Goal: Check status: Check status

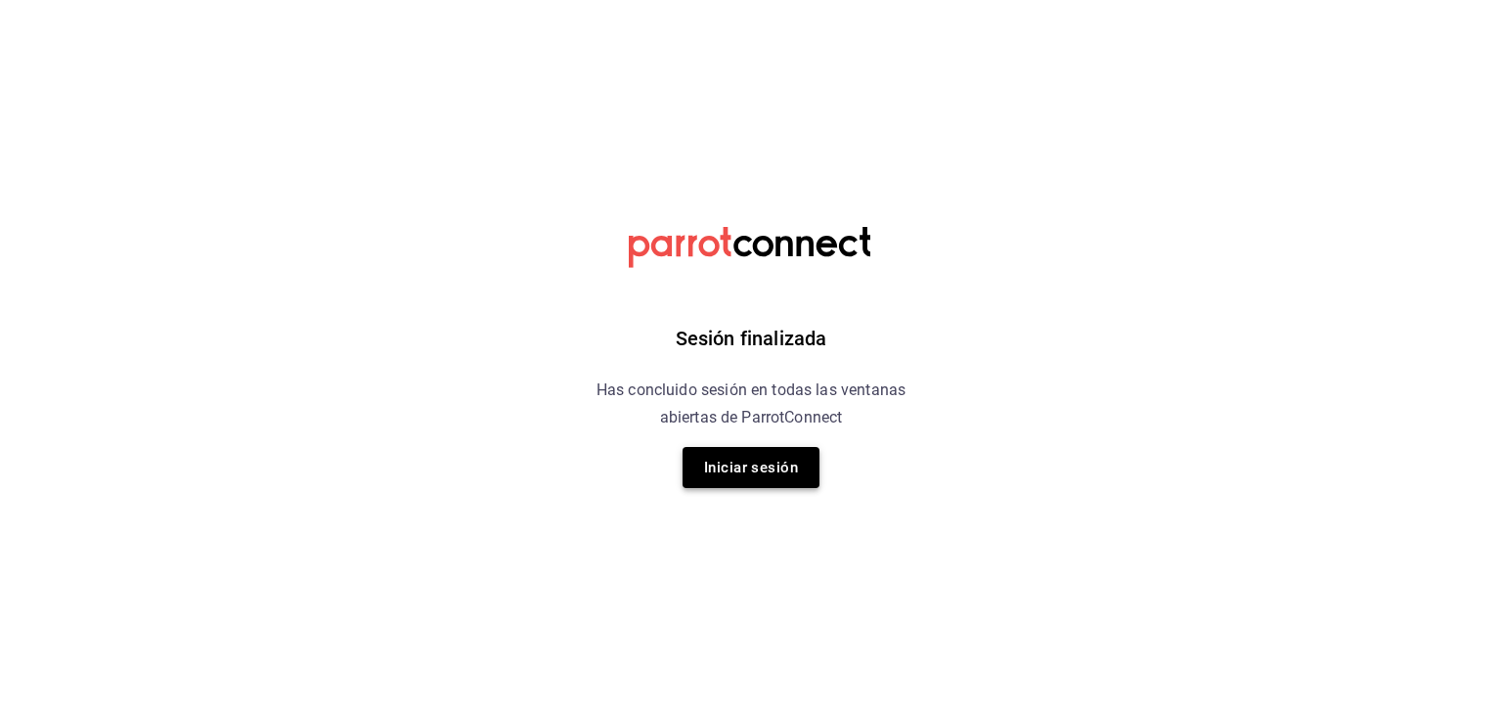
click at [749, 468] on button "Iniciar sesión" at bounding box center [751, 467] width 137 height 41
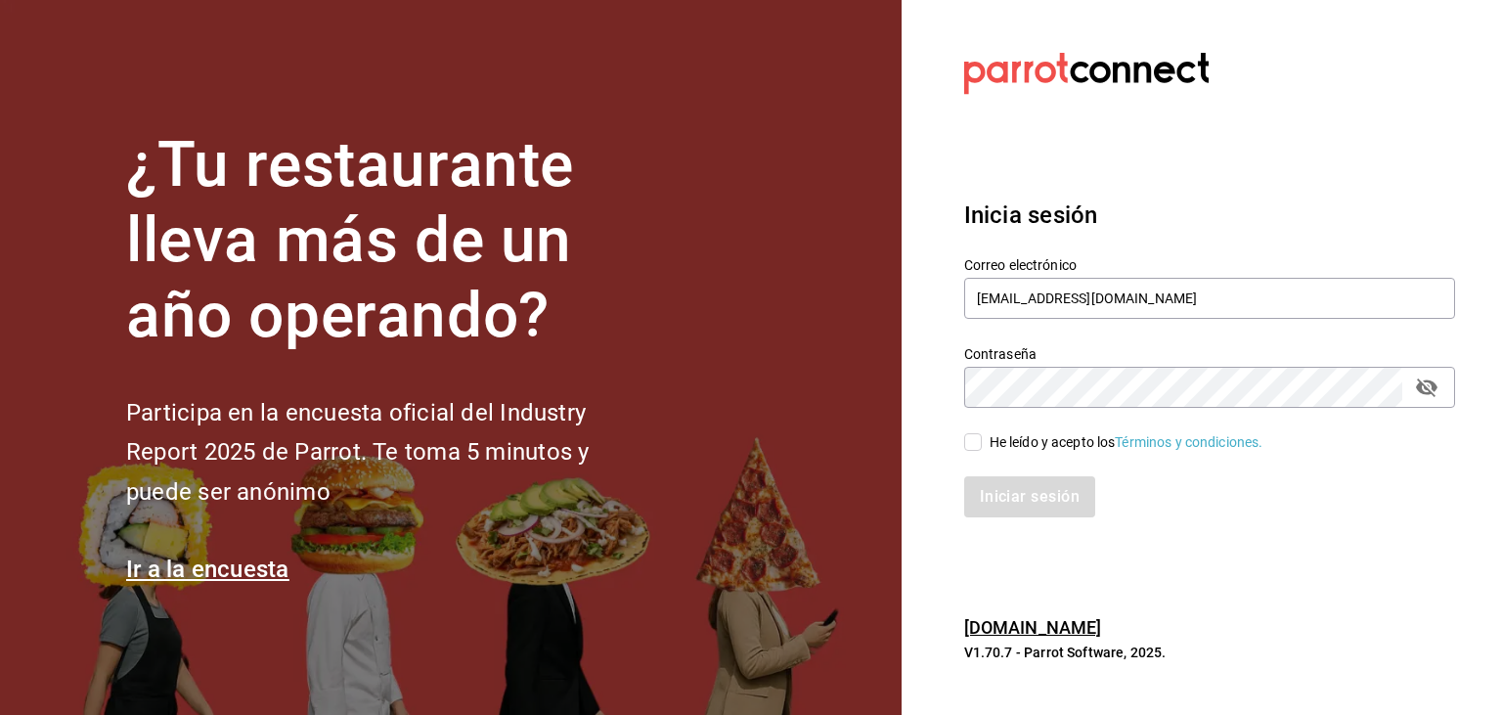
click at [972, 436] on input "He leído y acepto los Términos y condiciones." at bounding box center [973, 442] width 18 height 18
checkbox input "true"
click at [1018, 491] on button "Iniciar sesión" at bounding box center [1030, 496] width 133 height 41
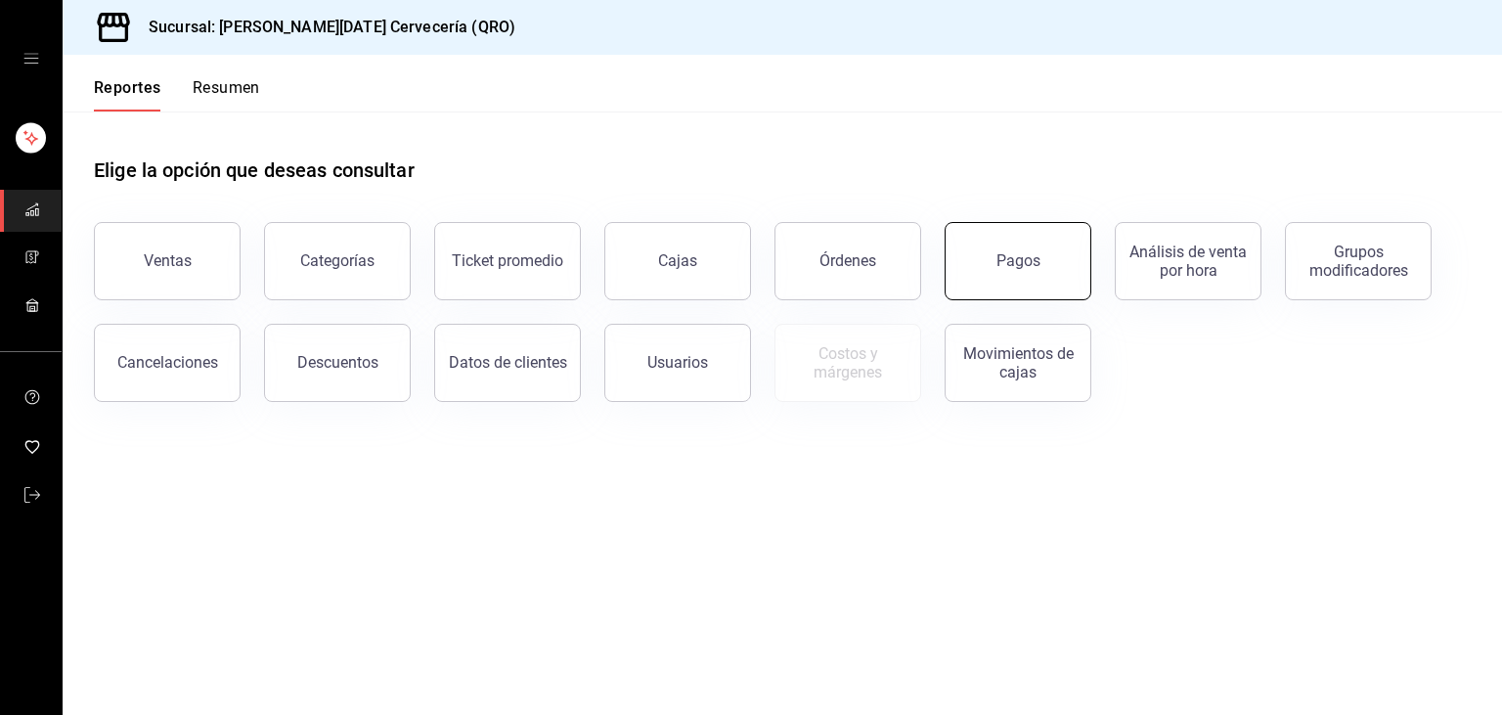
click at [1057, 257] on button "Pagos" at bounding box center [1018, 261] width 147 height 78
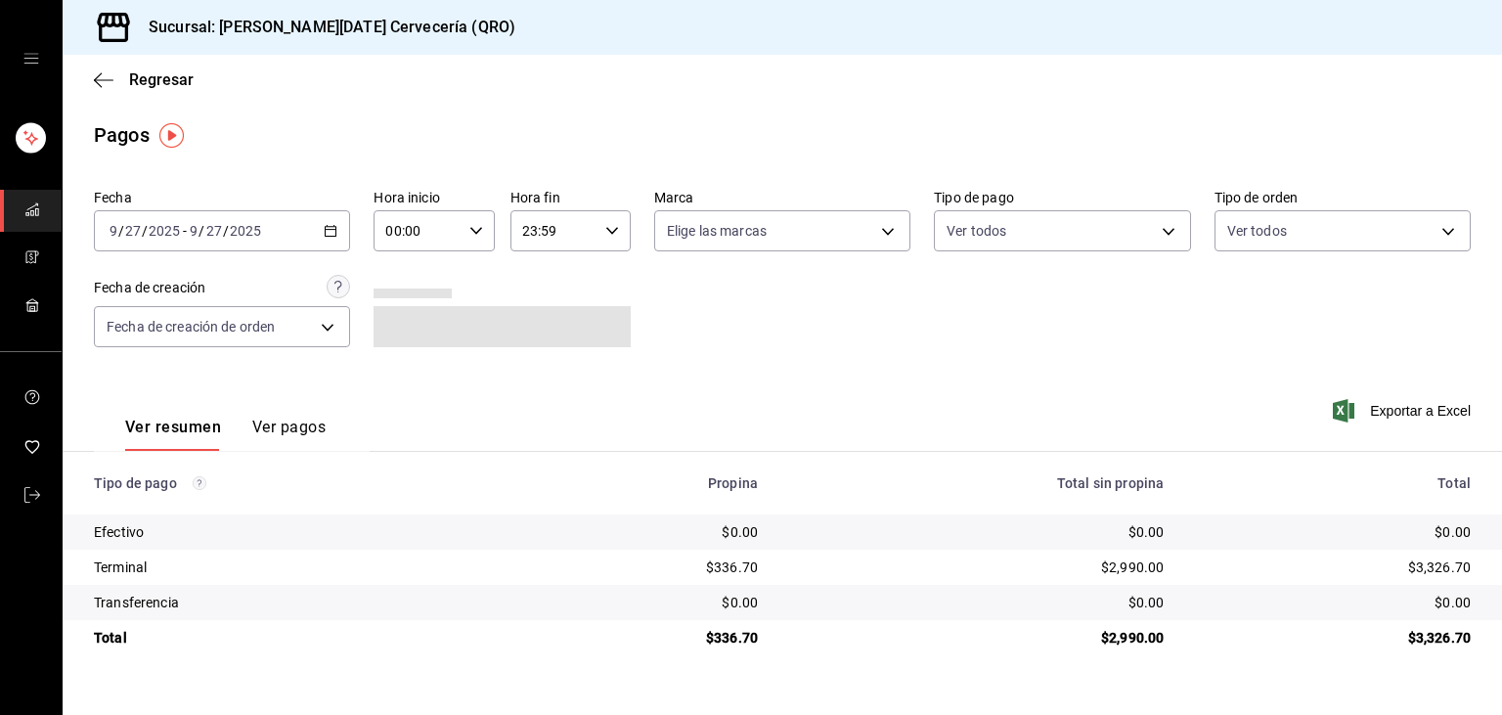
click at [1313, 254] on div "Fecha [DATE] [DATE] - [DATE] [DATE] Hora inicio 00:00 Hora inicio Hora fin 23:5…" at bounding box center [782, 276] width 1377 height 190
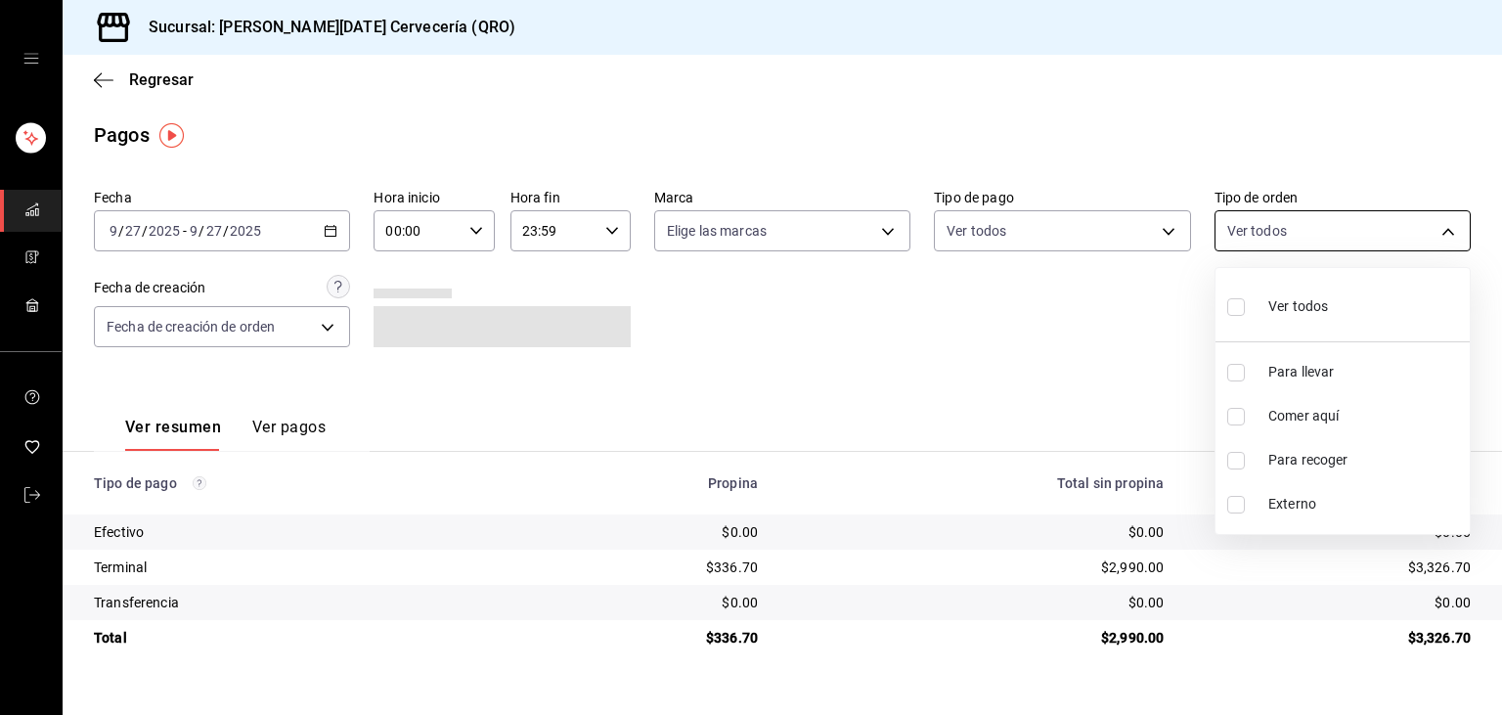
click at [1298, 246] on body "Sucursal: [PERSON_NAME][DATE] Cervecería (QRO) Regresar Pagos Fecha [DATE] [DAT…" at bounding box center [751, 357] width 1502 height 715
click at [1339, 415] on span "Comer aquí" at bounding box center [1366, 416] width 194 height 21
type input "7cea922f-db2b-4f63-883f-4c13e90324fe"
checkbox input "true"
click at [336, 238] on div at bounding box center [751, 357] width 1502 height 715
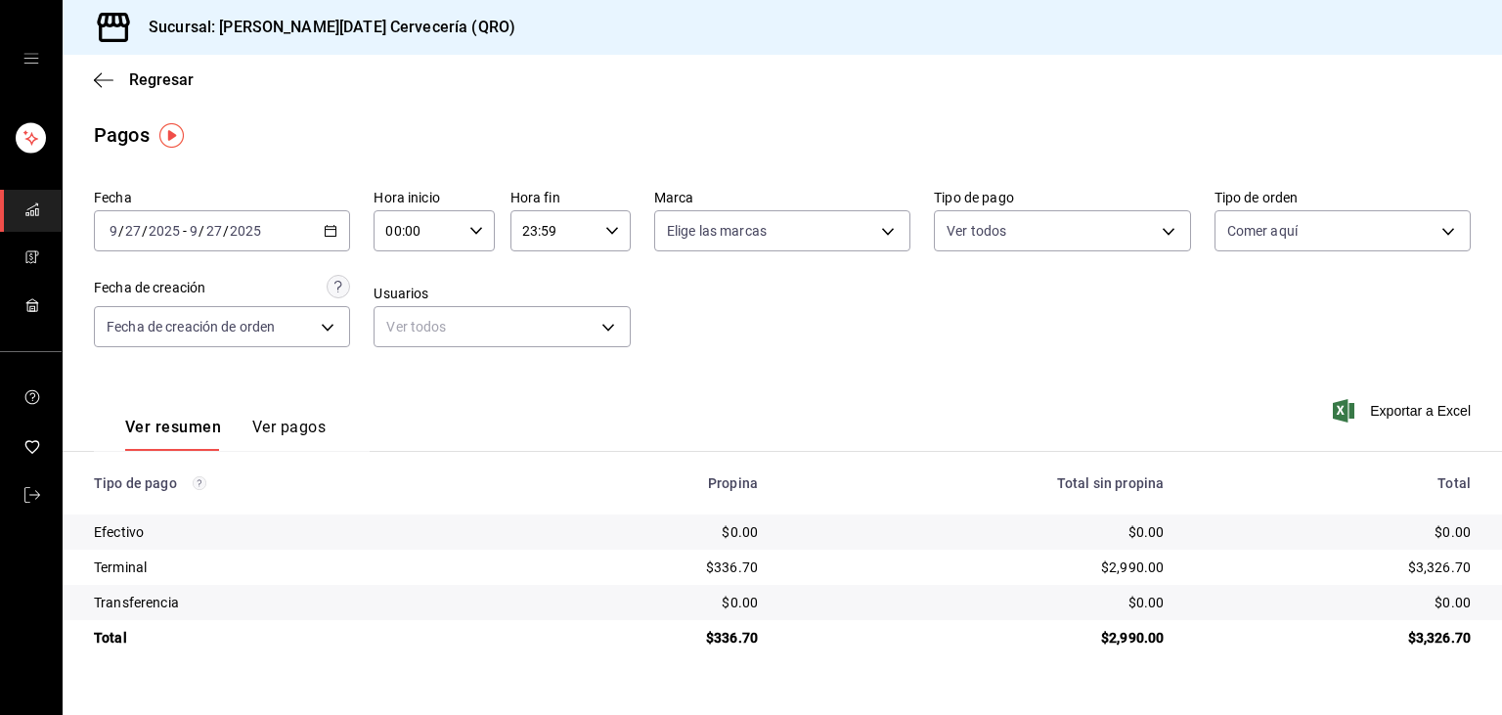
click at [335, 237] on \(Stroke\) "button" at bounding box center [331, 231] width 12 height 11
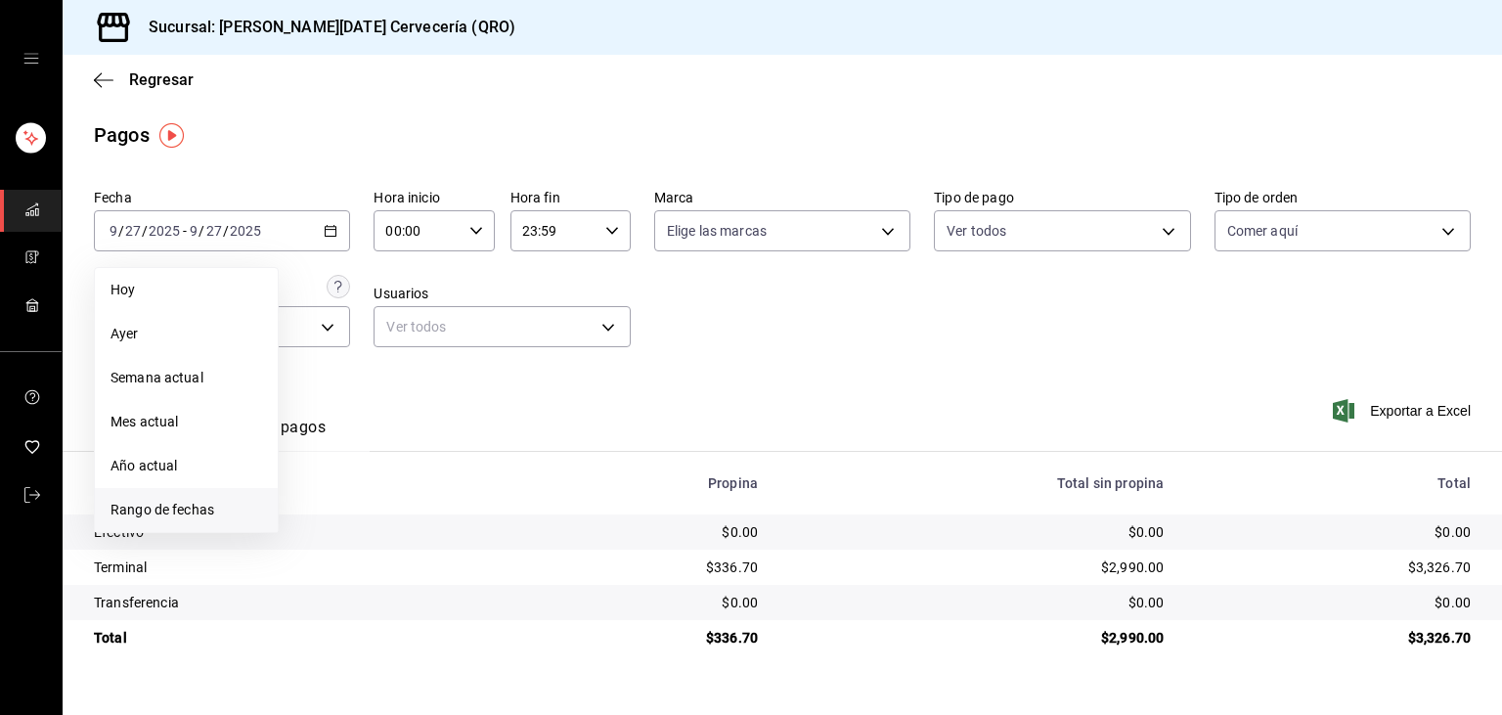
click at [195, 506] on span "Rango de fechas" at bounding box center [187, 510] width 152 height 21
click at [354, 488] on abbr "23" at bounding box center [353, 490] width 13 height 14
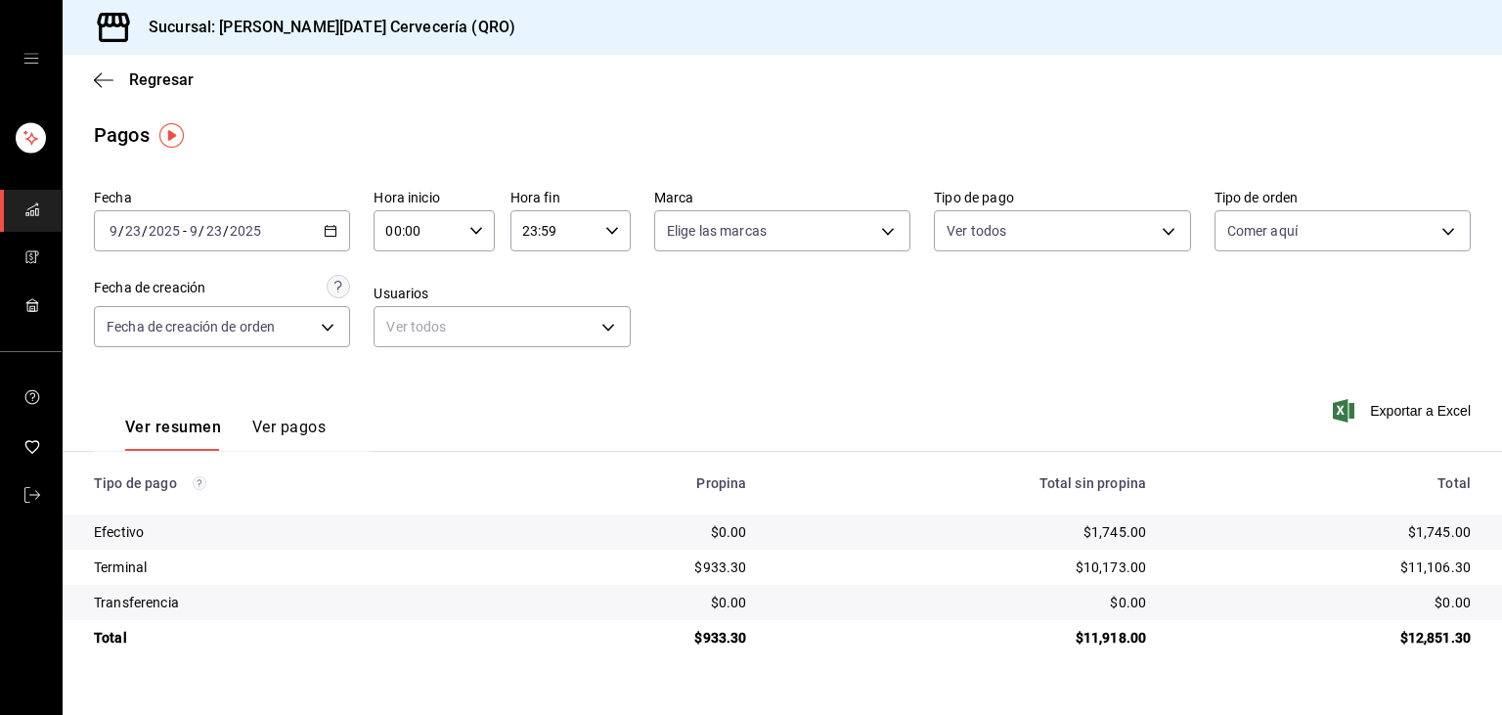
click at [328, 237] on \(Stroke\) "button" at bounding box center [331, 231] width 12 height 11
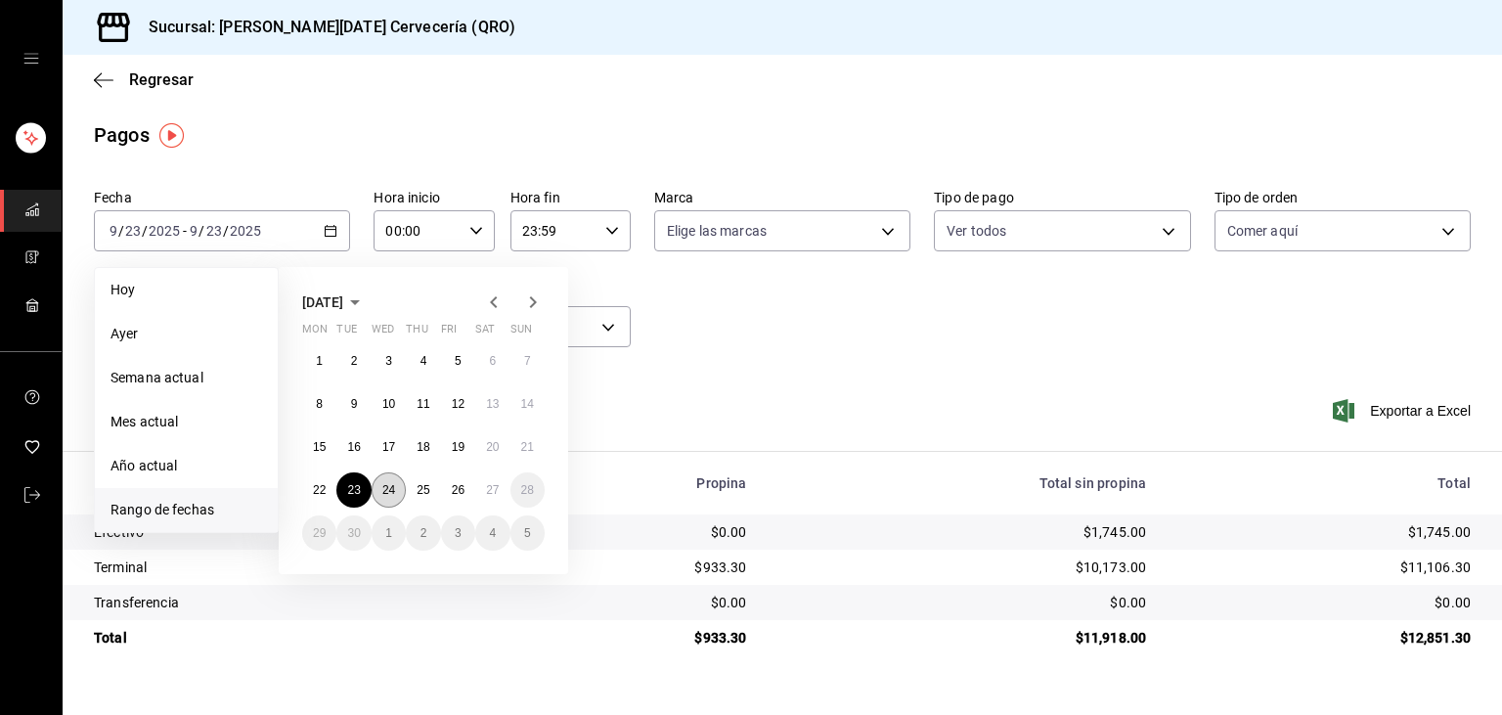
click at [385, 502] on button "24" at bounding box center [389, 489] width 34 height 35
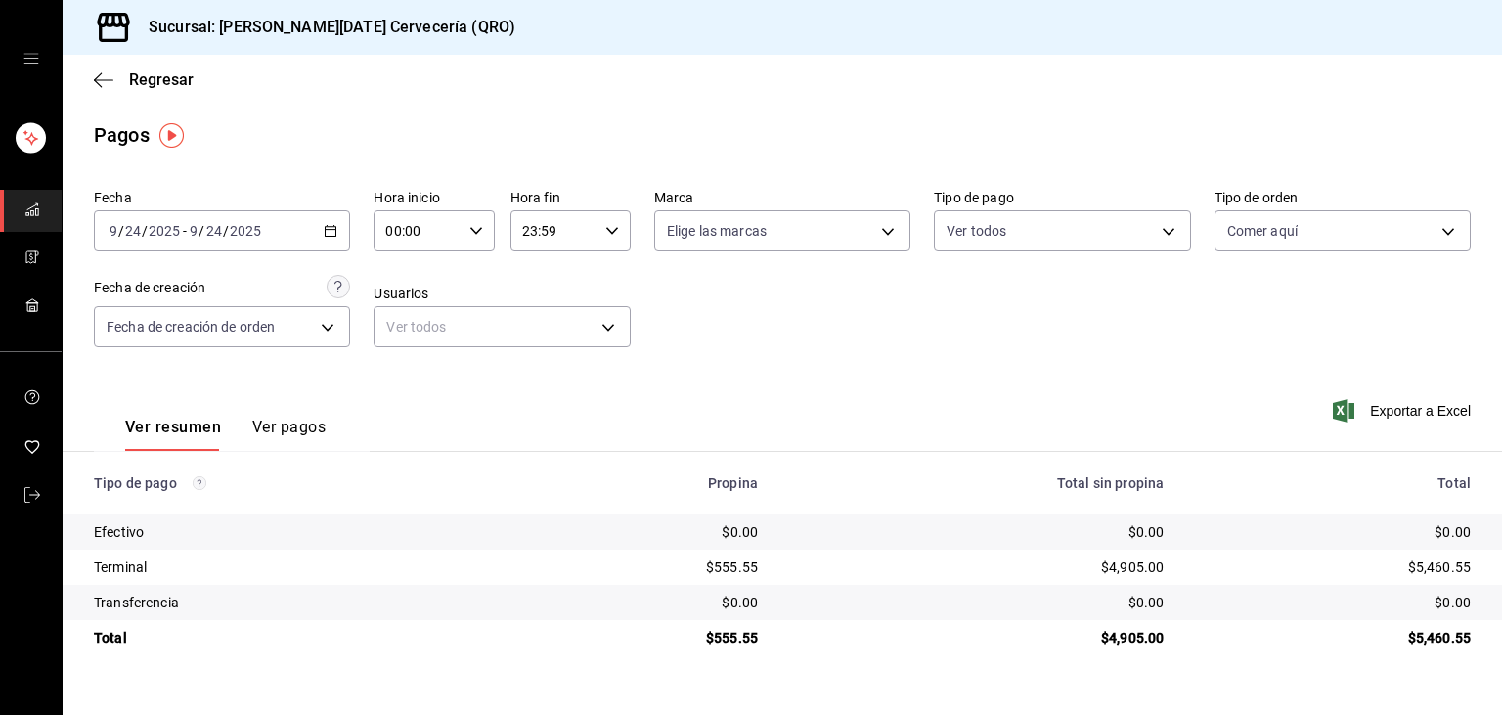
click at [336, 226] on icon "button" at bounding box center [331, 231] width 14 height 14
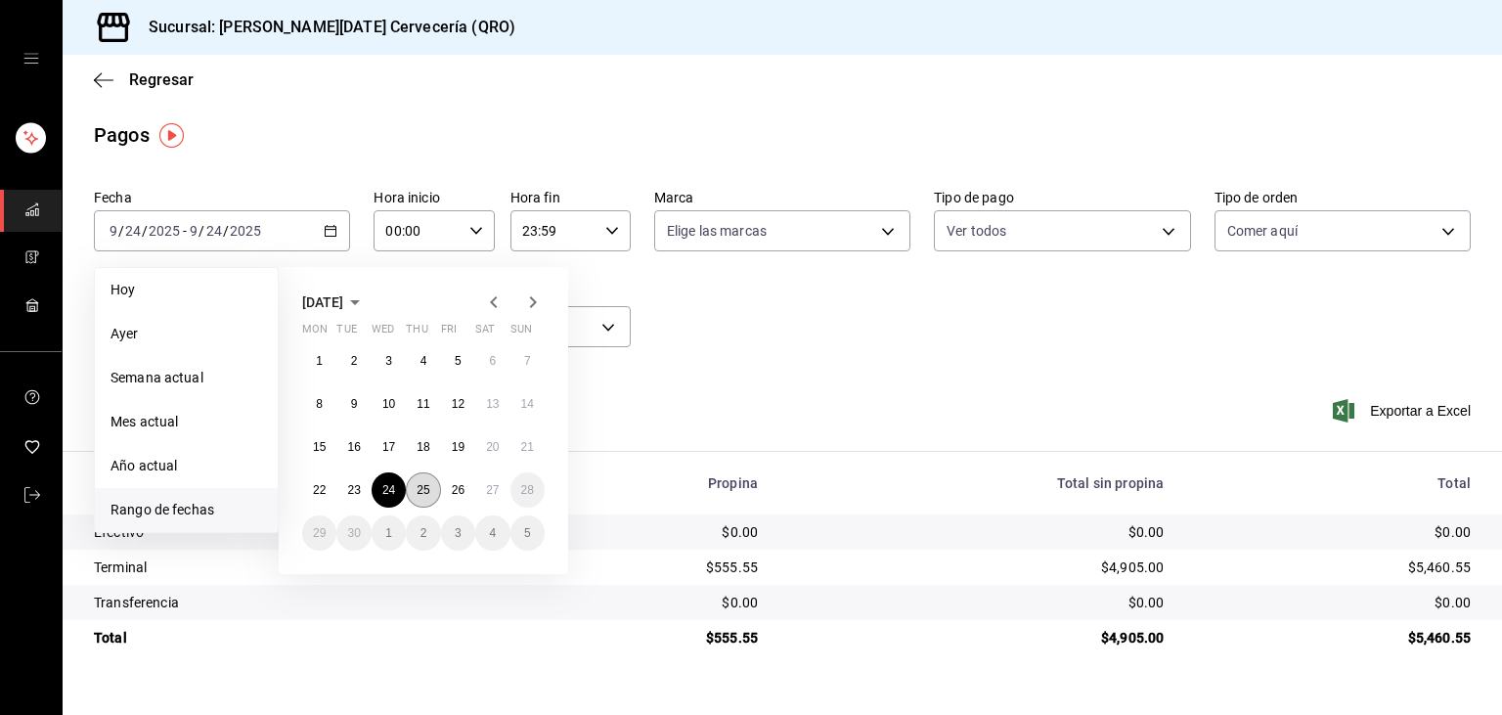
click at [426, 489] on abbr "25" at bounding box center [423, 490] width 13 height 14
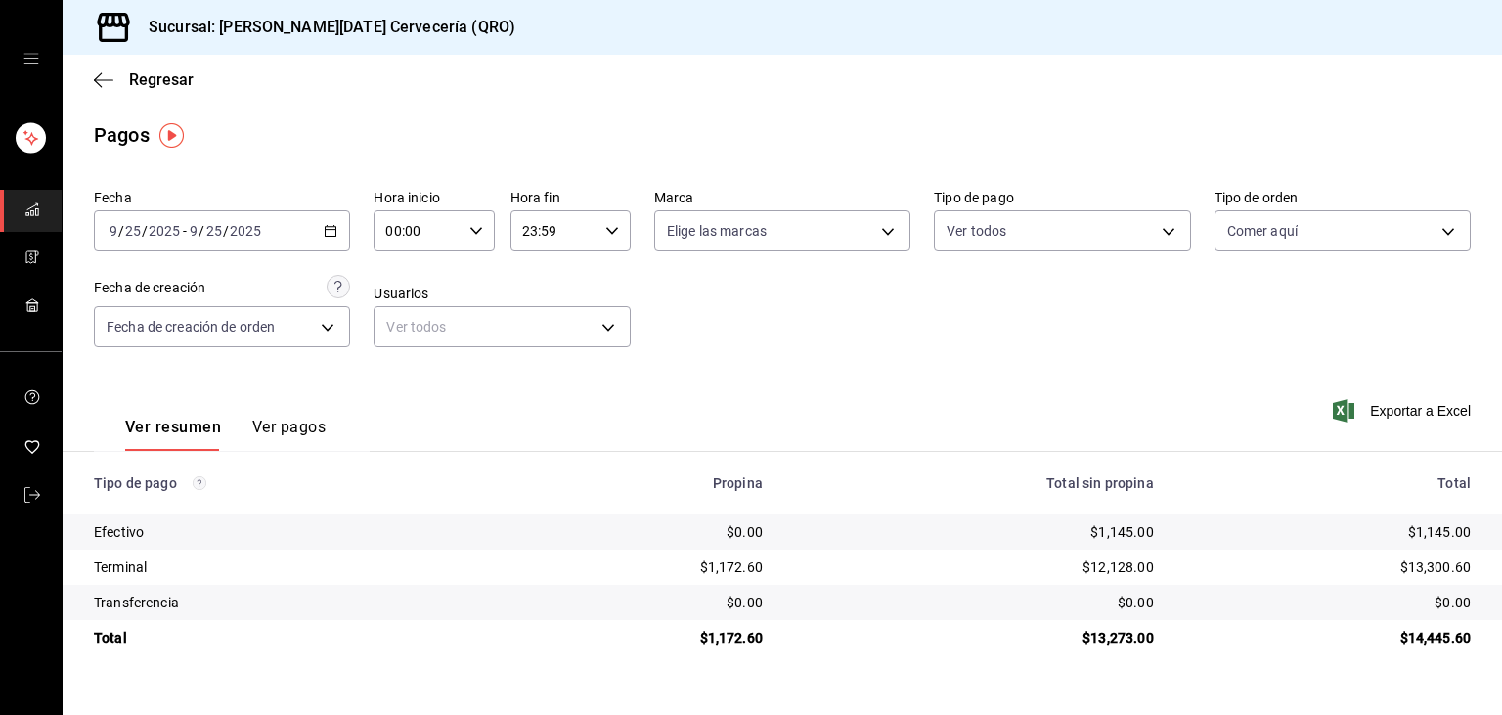
click at [313, 232] on div "2025-09-25 9 / 25 / 2025 - 2025-09-25 9 / 25 / 2025" at bounding box center [222, 230] width 256 height 41
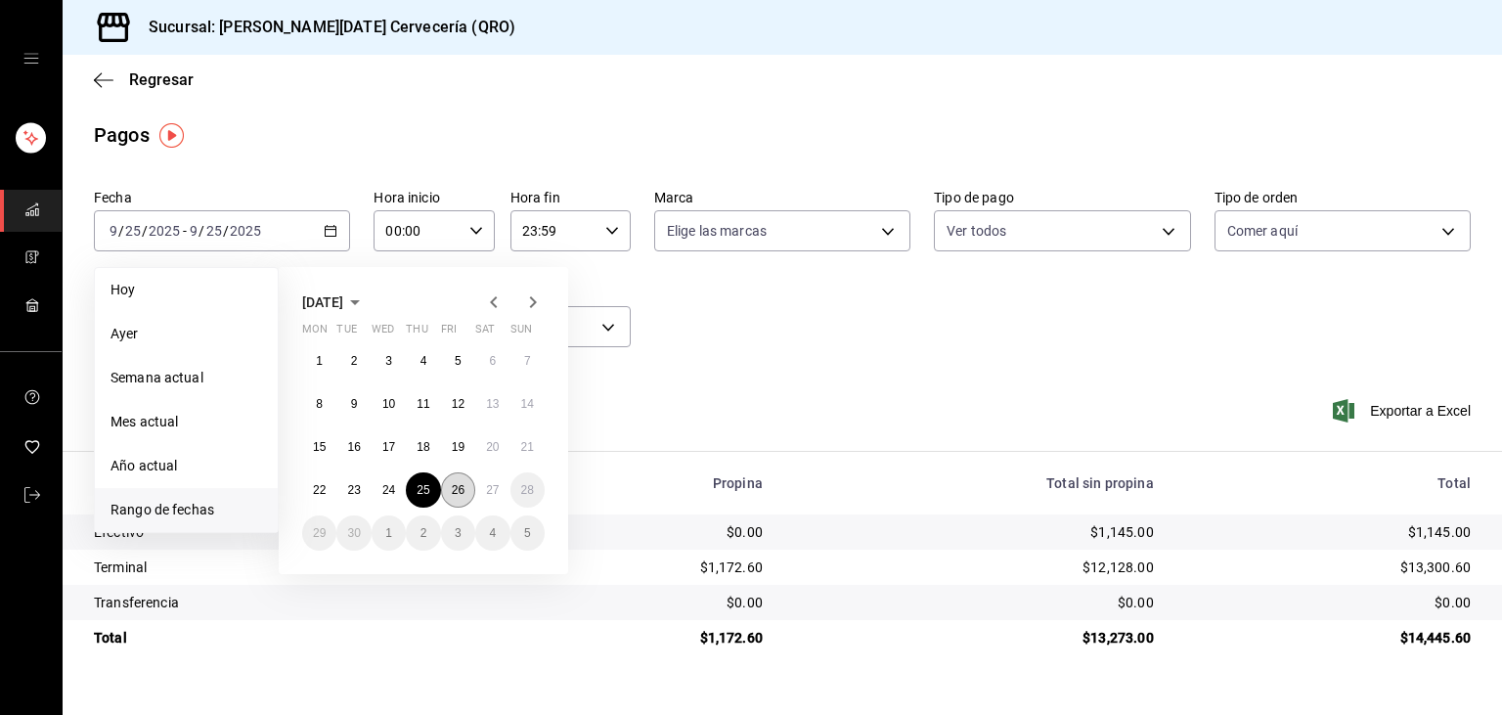
click at [473, 494] on button "26" at bounding box center [458, 489] width 34 height 35
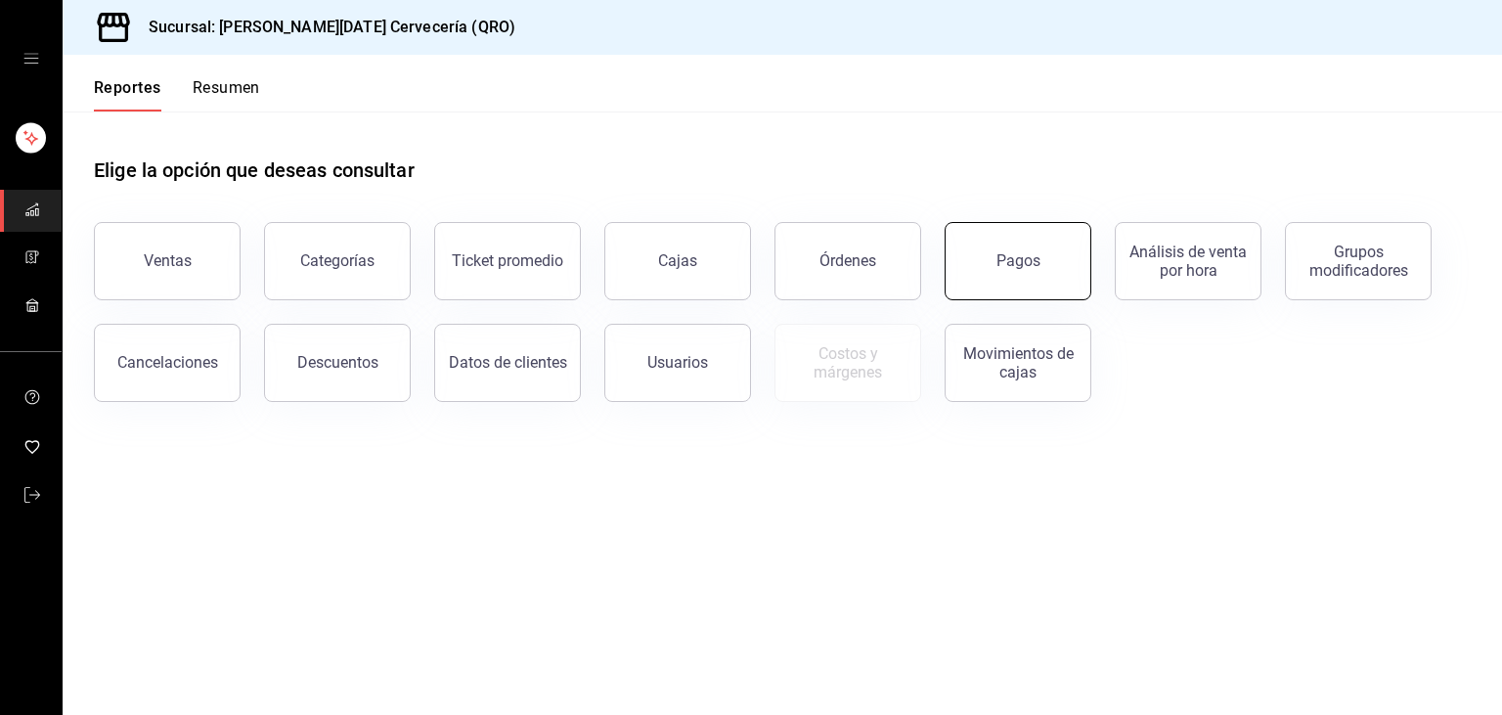
click at [984, 251] on button "Pagos" at bounding box center [1018, 261] width 147 height 78
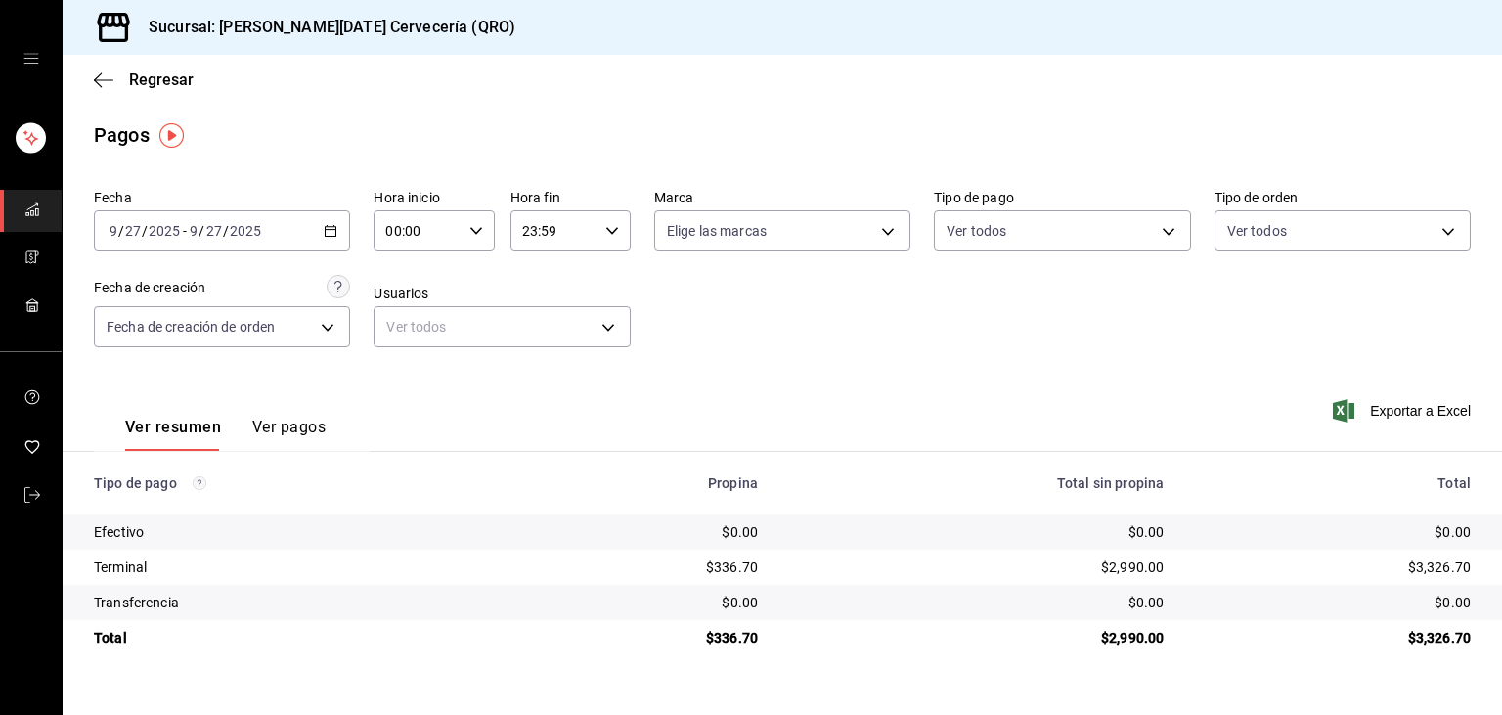
click at [332, 229] on icon "button" at bounding box center [331, 231] width 14 height 14
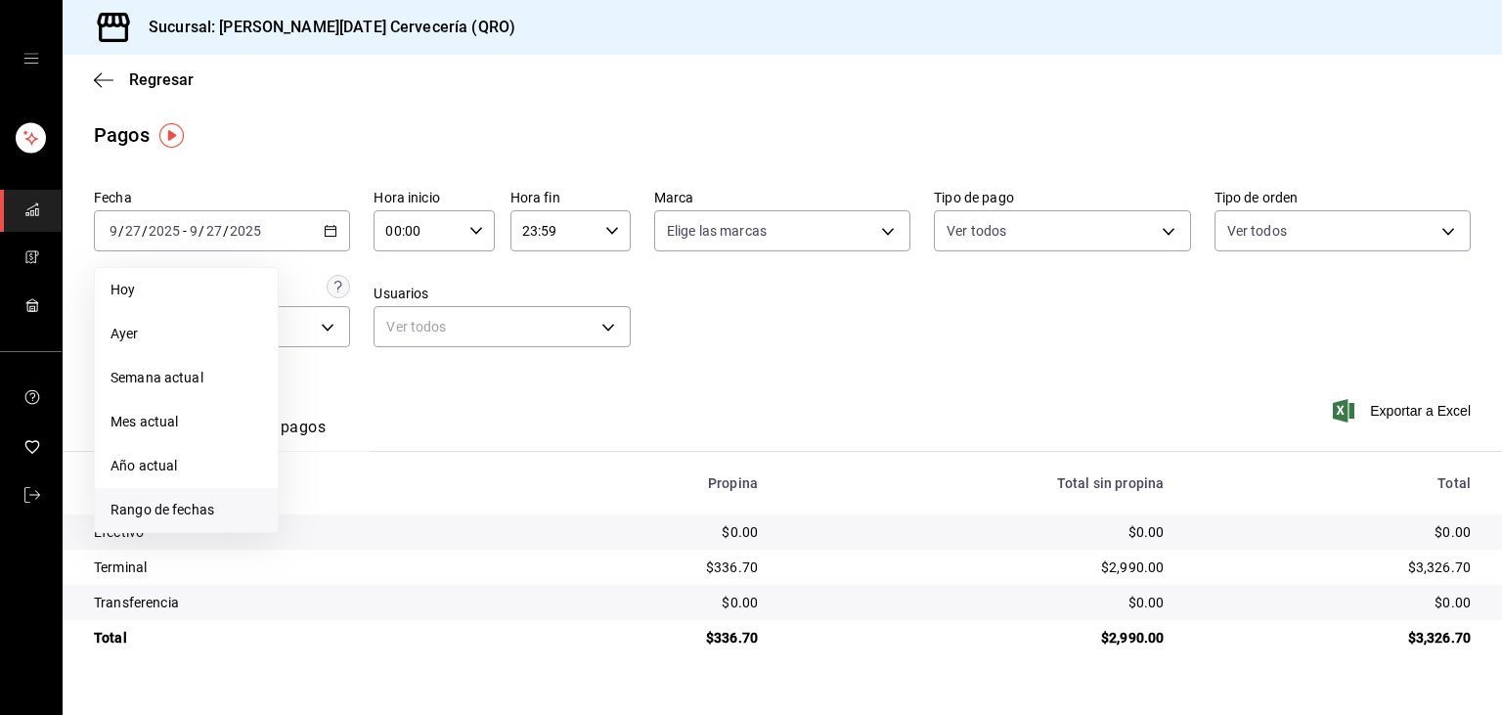
click at [206, 511] on span "Rango de fechas" at bounding box center [187, 510] width 152 height 21
click at [451, 485] on button "26" at bounding box center [458, 489] width 34 height 35
